Goal: Check status: Check status

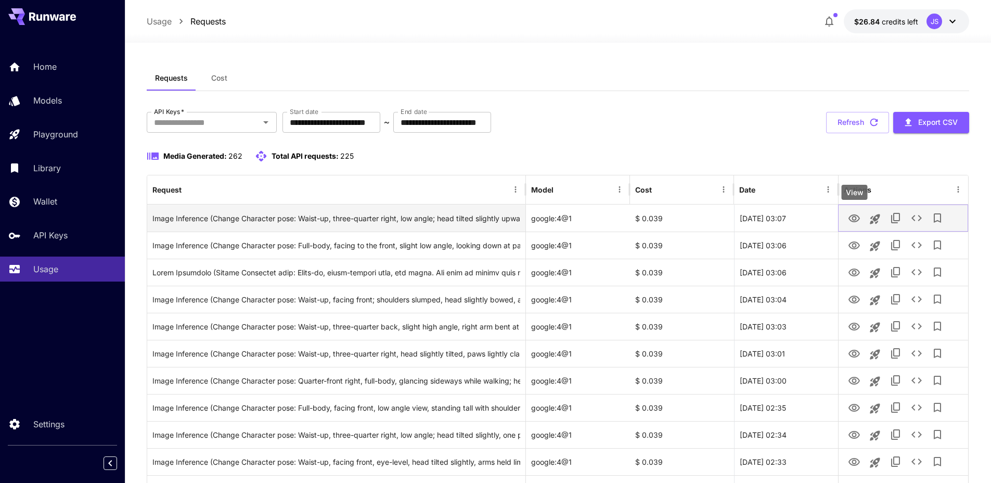
click at [859, 216] on icon "View" at bounding box center [854, 218] width 12 height 12
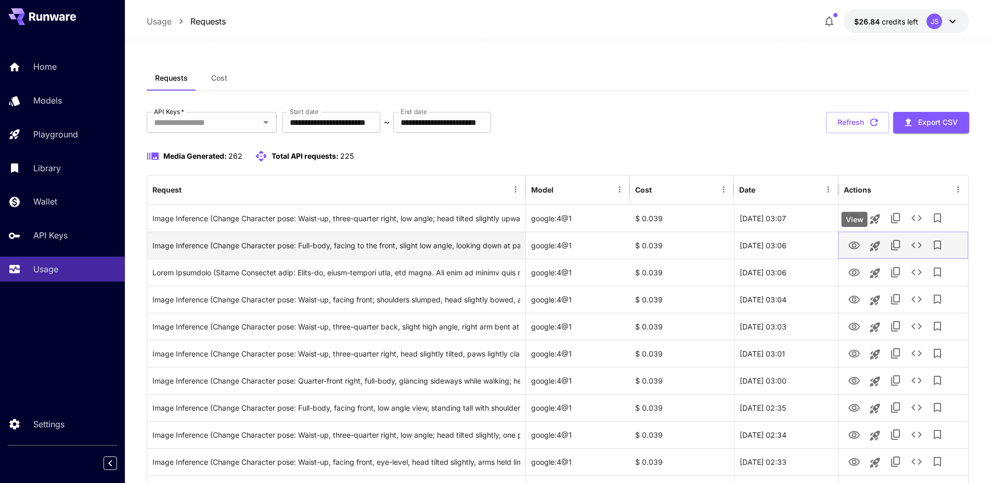
click at [859, 244] on icon "View" at bounding box center [854, 245] width 11 height 8
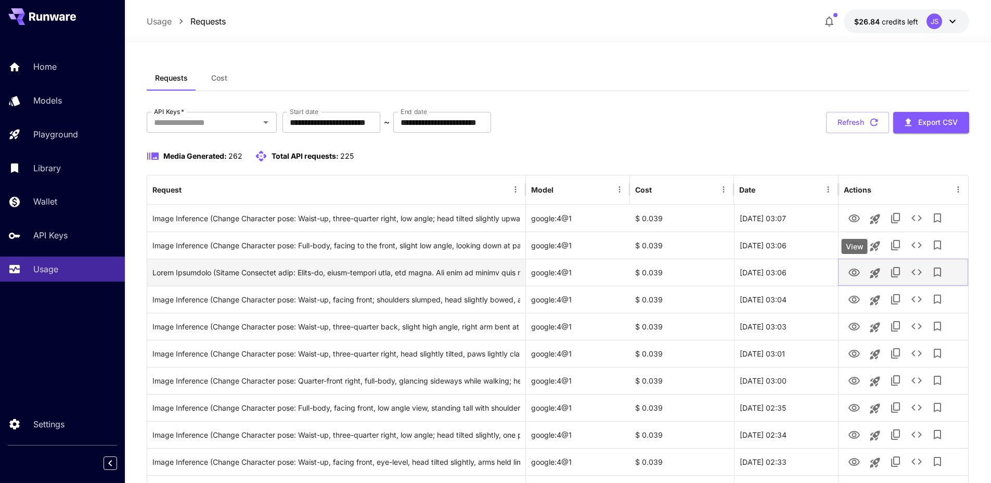
click at [857, 272] on icon "View" at bounding box center [854, 273] width 11 height 8
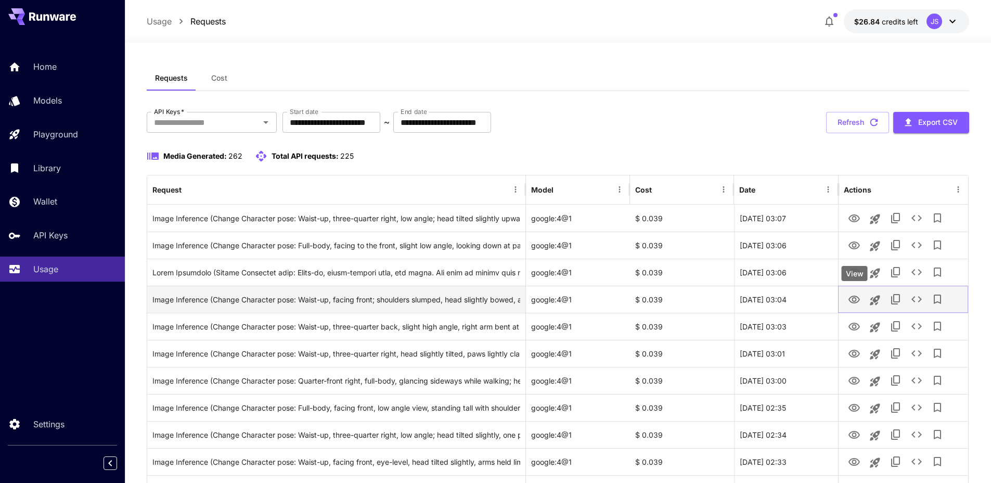
click at [854, 297] on icon "View" at bounding box center [854, 300] width 11 height 8
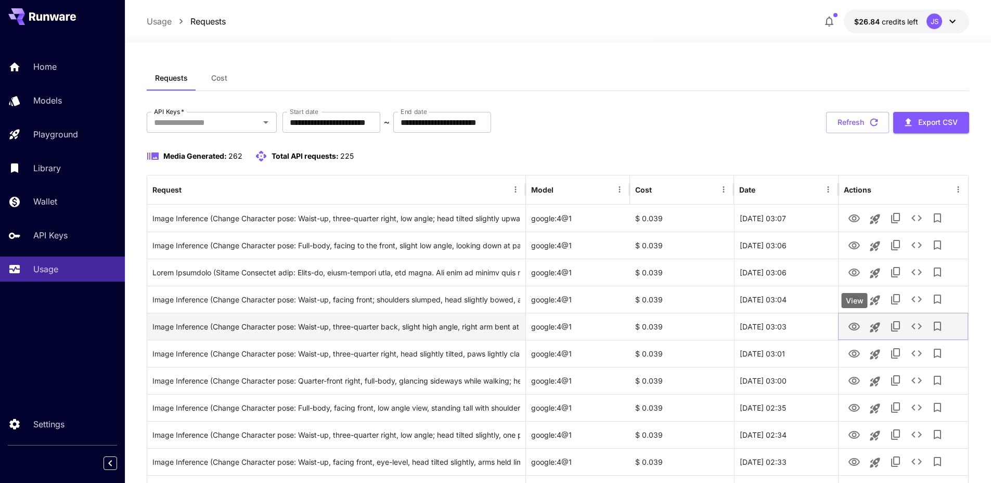
click at [852, 326] on icon "View" at bounding box center [854, 327] width 12 height 12
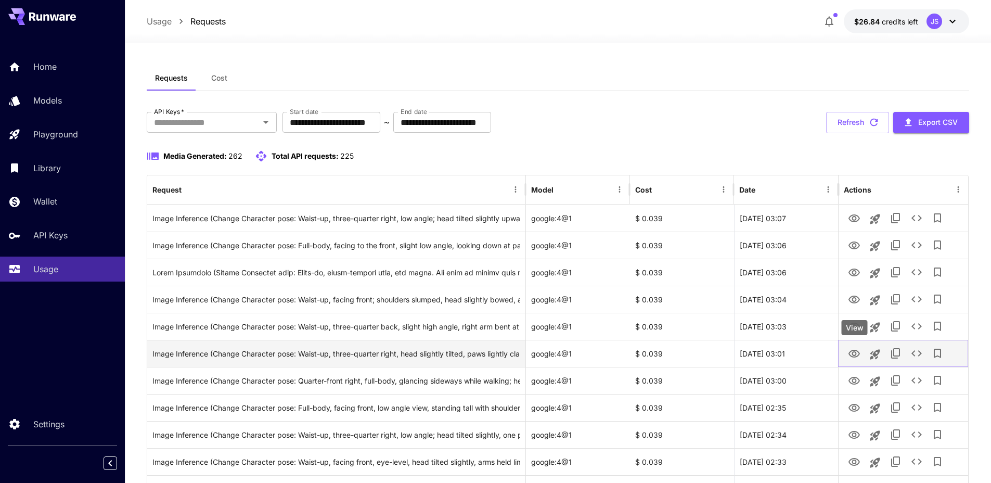
click at [852, 352] on icon "View" at bounding box center [854, 354] width 12 height 12
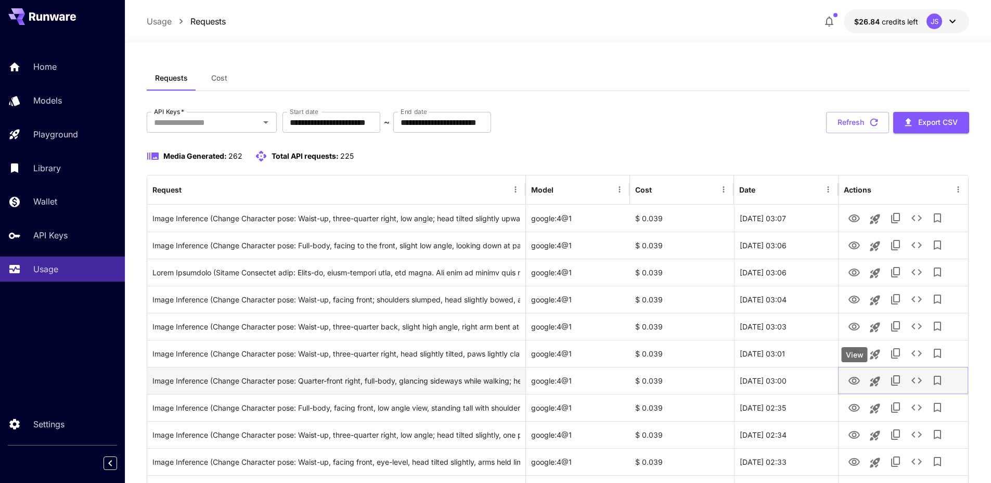
click at [853, 378] on icon "View" at bounding box center [854, 381] width 12 height 12
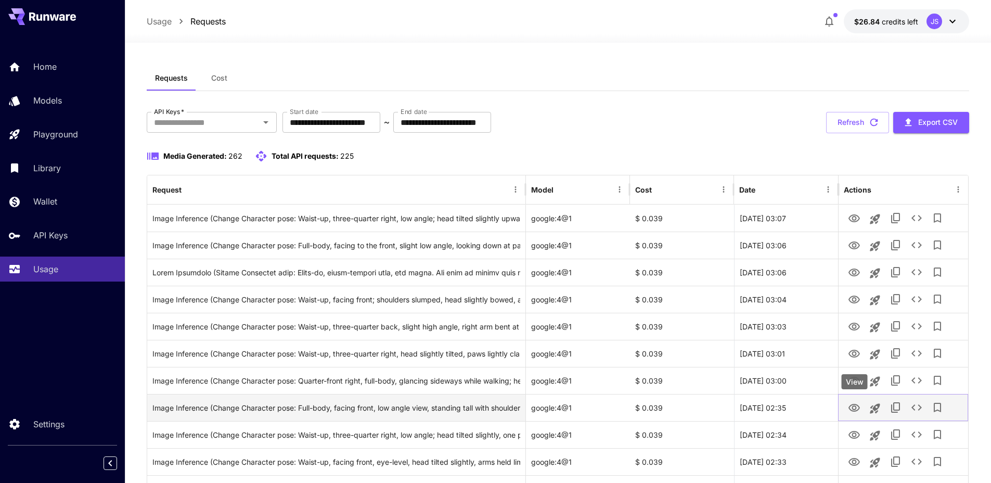
click at [854, 409] on icon "View" at bounding box center [854, 408] width 12 height 12
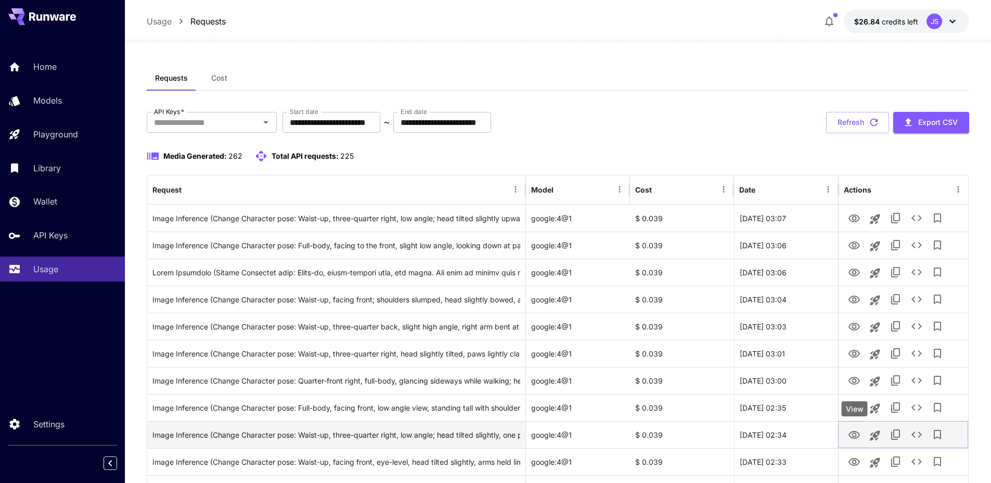
click at [852, 437] on icon "View" at bounding box center [854, 435] width 12 height 12
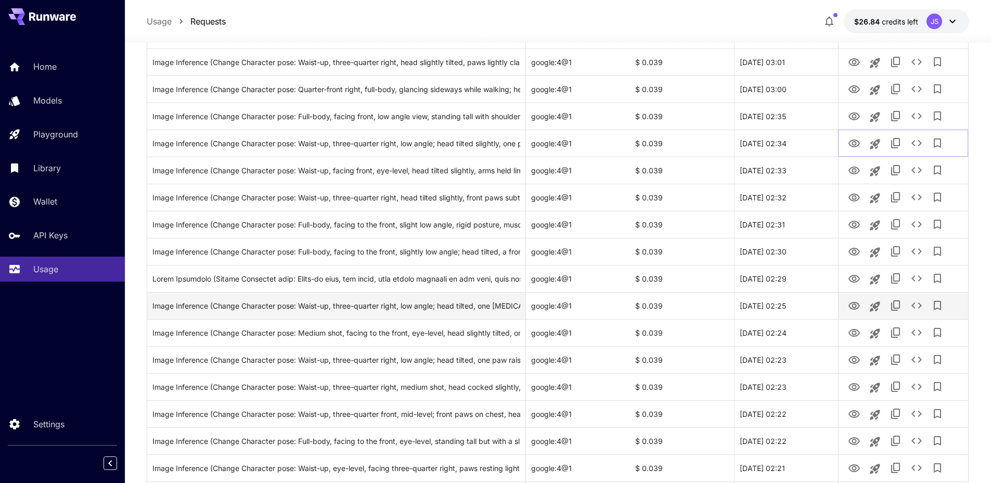
scroll to position [382, 0]
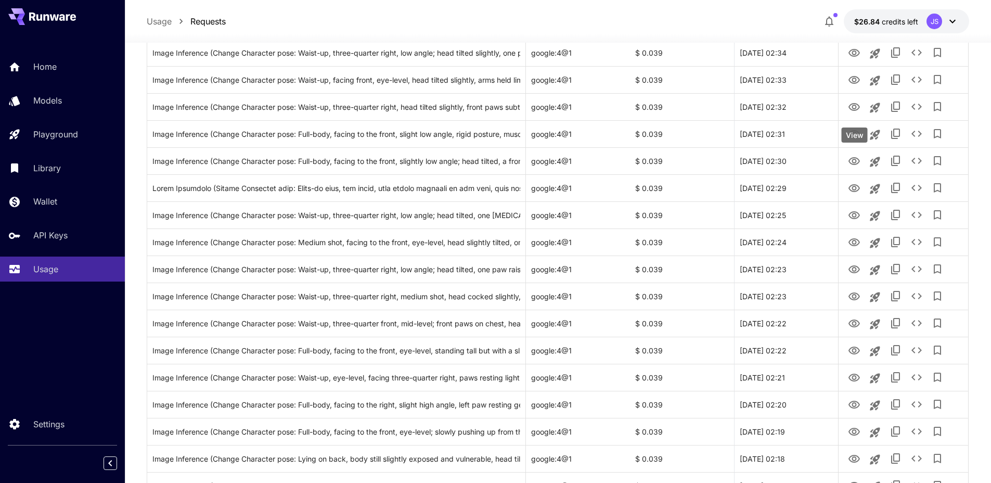
click at [853, 137] on div "View" at bounding box center [855, 134] width 26 height 15
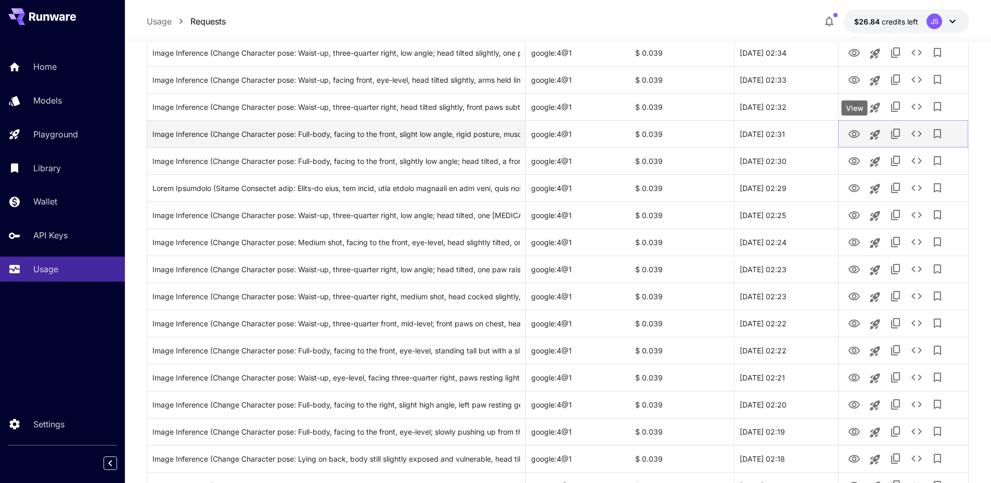
click at [855, 134] on icon "View" at bounding box center [854, 134] width 12 height 12
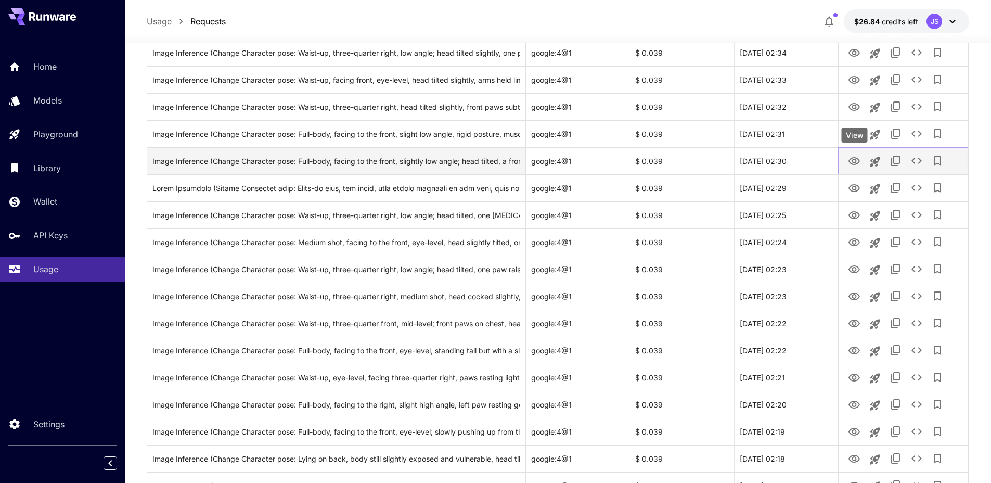
click at [856, 163] on icon "View" at bounding box center [854, 161] width 12 height 12
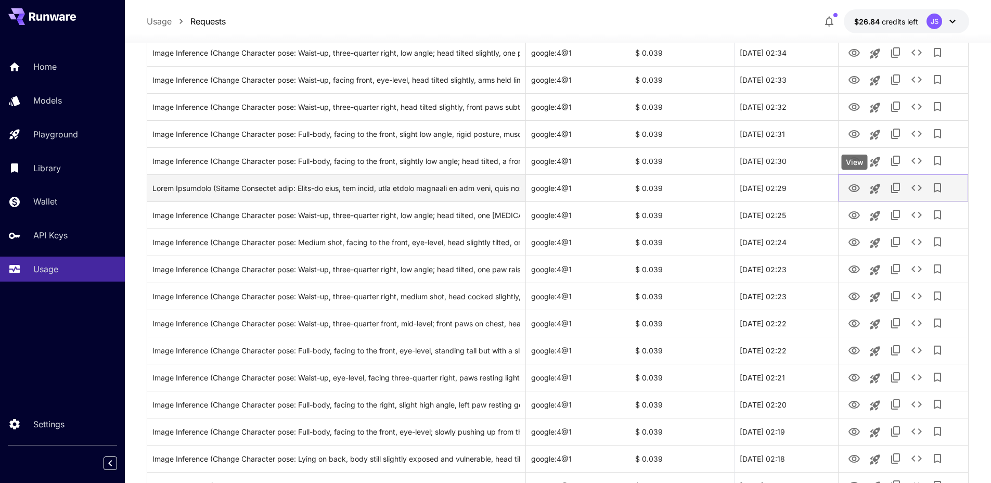
click at [856, 187] on icon "View" at bounding box center [854, 188] width 11 height 8
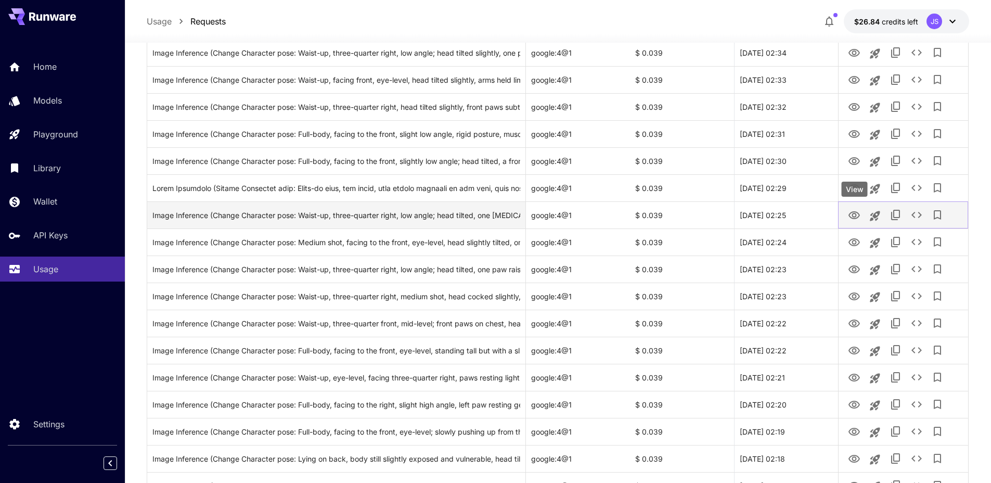
click at [855, 214] on icon "View" at bounding box center [854, 215] width 12 height 12
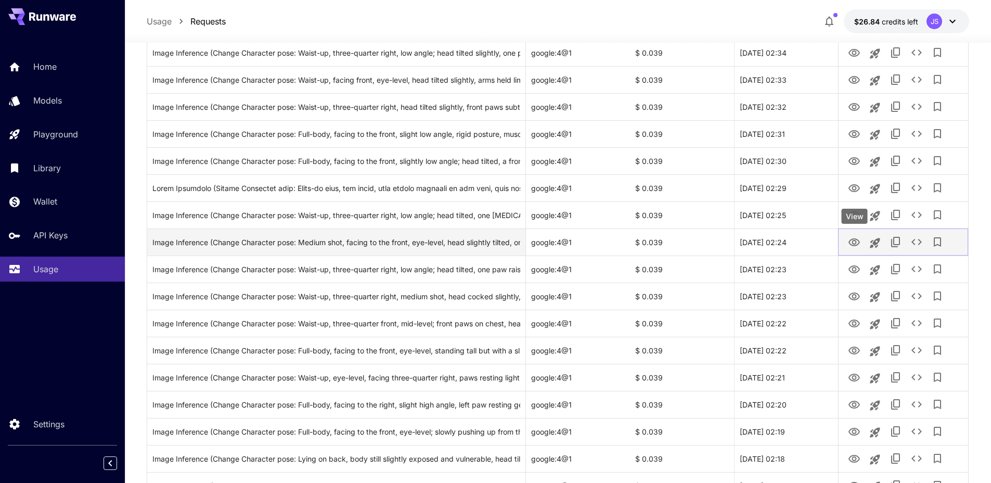
drag, startPoint x: 857, startPoint y: 237, endPoint x: 857, endPoint y: 254, distance: 16.7
click at [857, 238] on icon "View" at bounding box center [854, 242] width 12 height 12
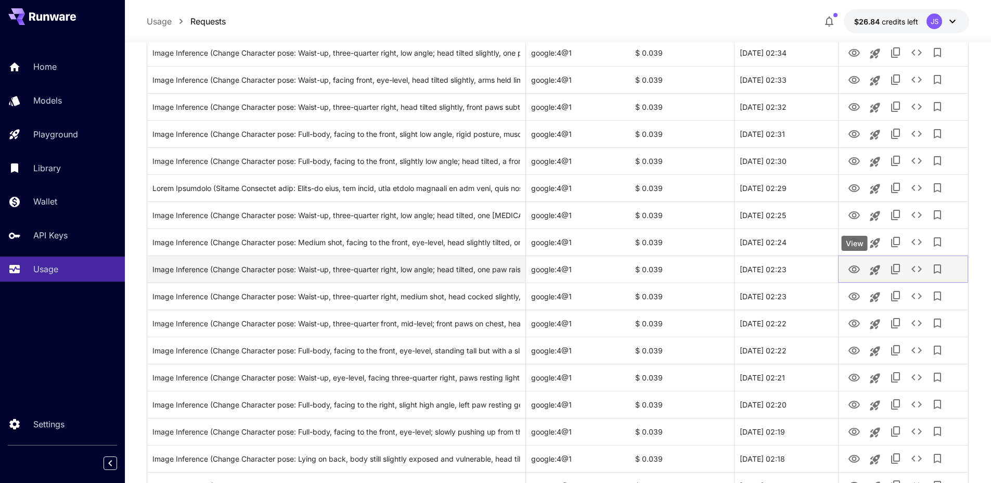
click at [856, 265] on icon "View" at bounding box center [854, 269] width 11 height 8
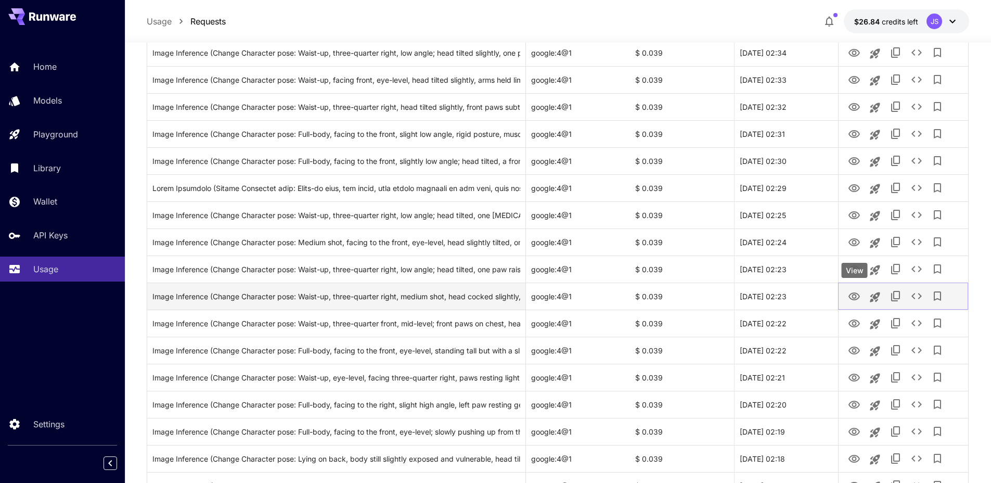
click at [854, 295] on icon "View" at bounding box center [854, 296] width 12 height 12
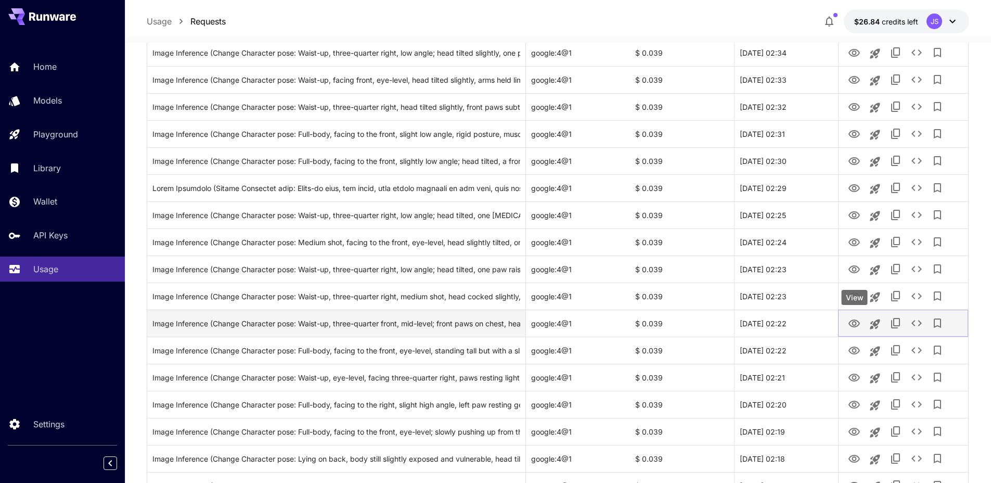
click at [851, 322] on icon "View" at bounding box center [854, 323] width 12 height 12
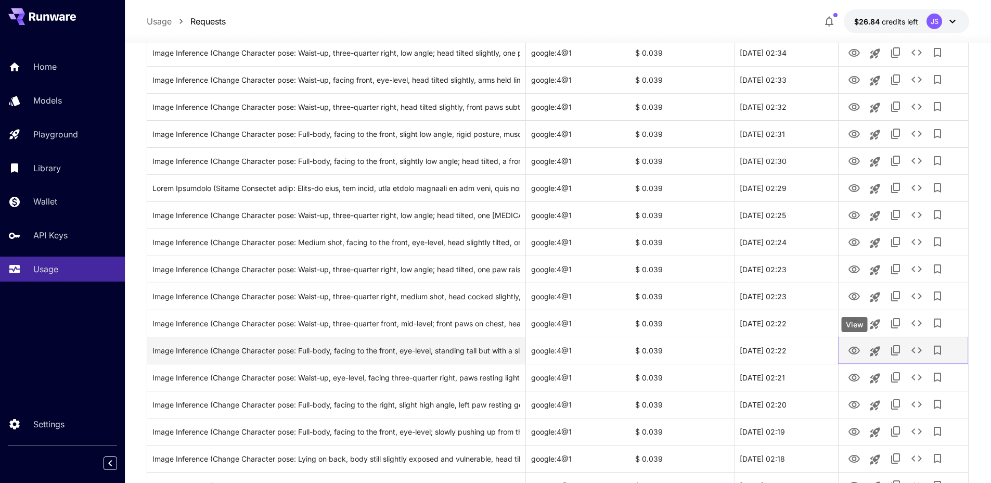
click at [853, 349] on icon "View" at bounding box center [854, 351] width 11 height 8
